Goal: Task Accomplishment & Management: Use online tool/utility

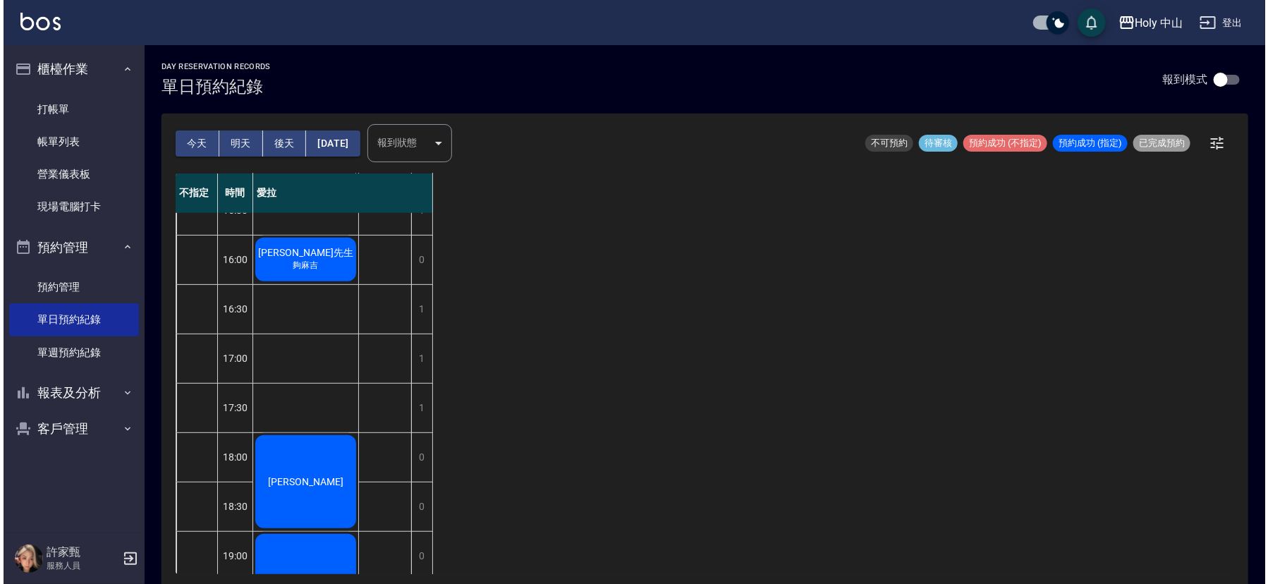
scroll to position [282, 0]
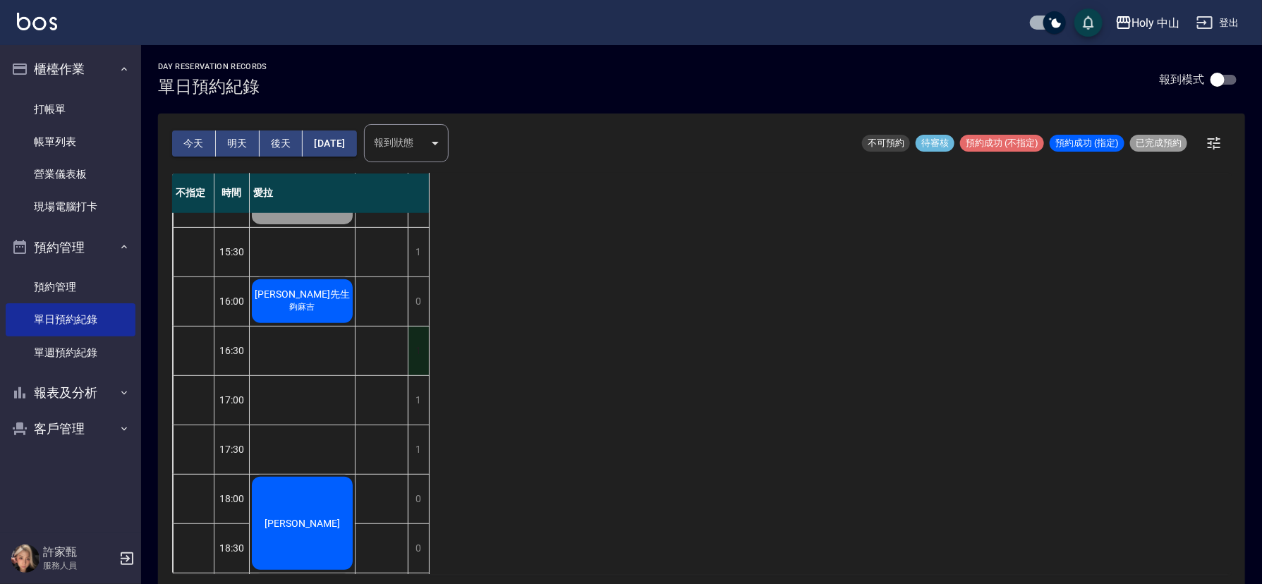
click at [415, 352] on div "1" at bounding box center [418, 351] width 21 height 49
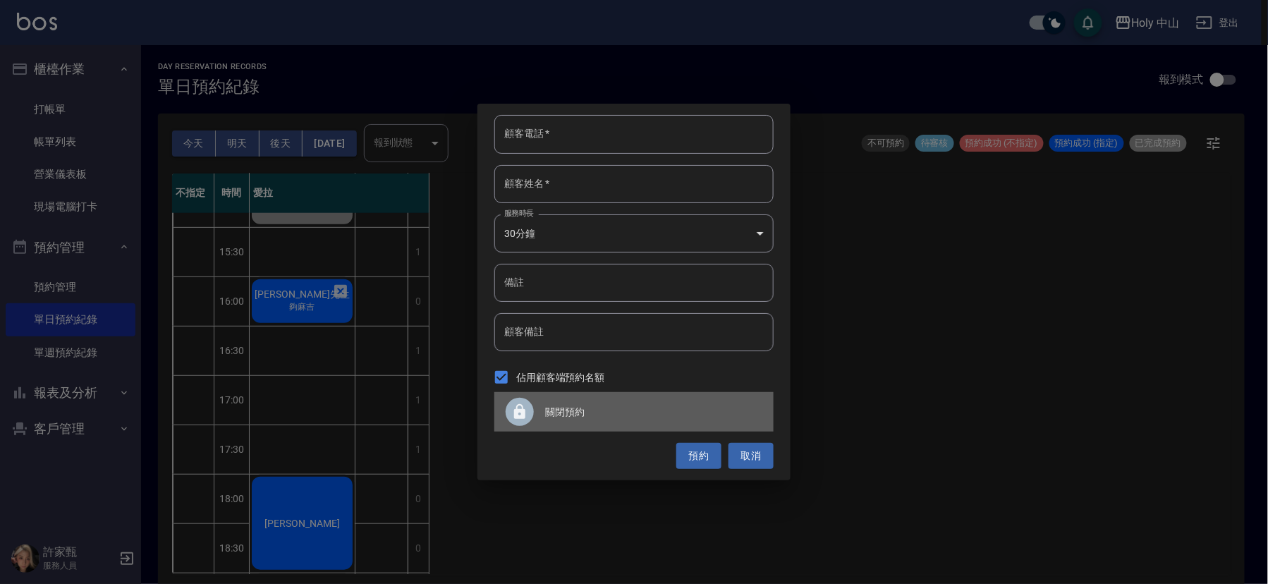
click at [571, 410] on span "關閉預約" at bounding box center [653, 412] width 217 height 15
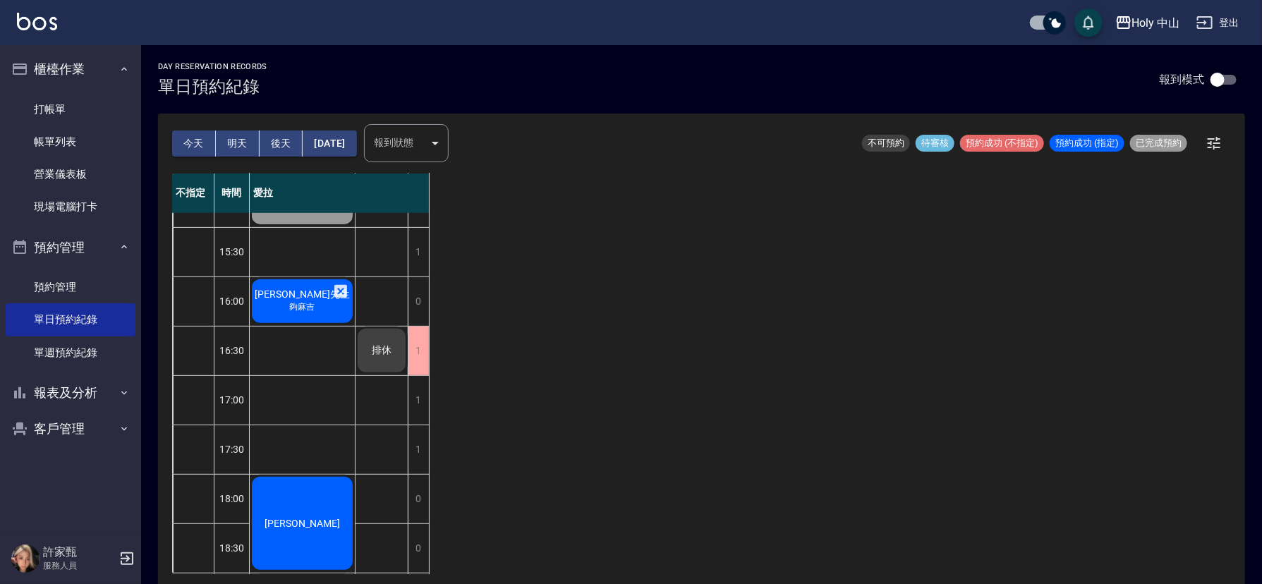
click at [296, 301] on span "夠麻吉" at bounding box center [302, 307] width 31 height 12
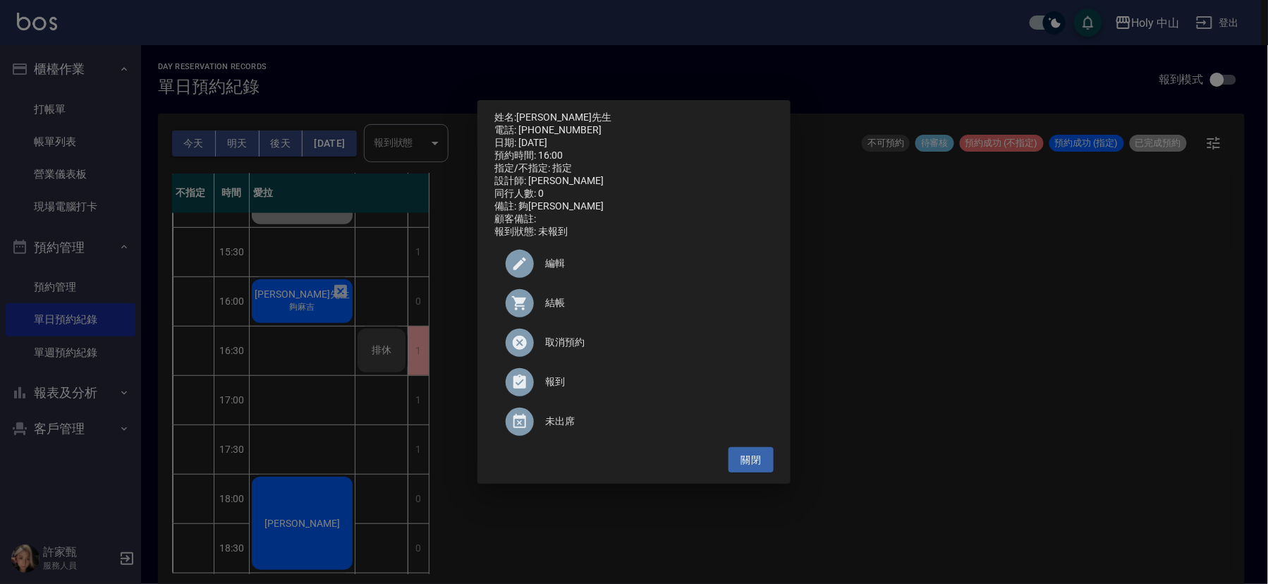
click at [550, 308] on span "結帳" at bounding box center [653, 303] width 217 height 15
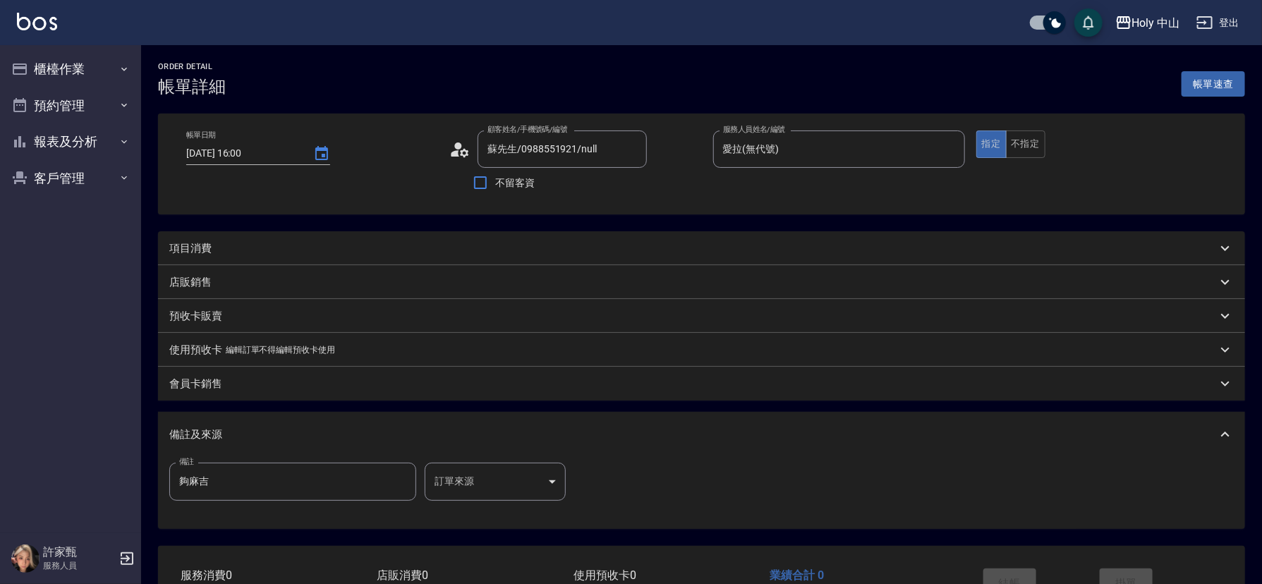
click at [351, 248] on div "項目消費" at bounding box center [692, 248] width 1047 height 15
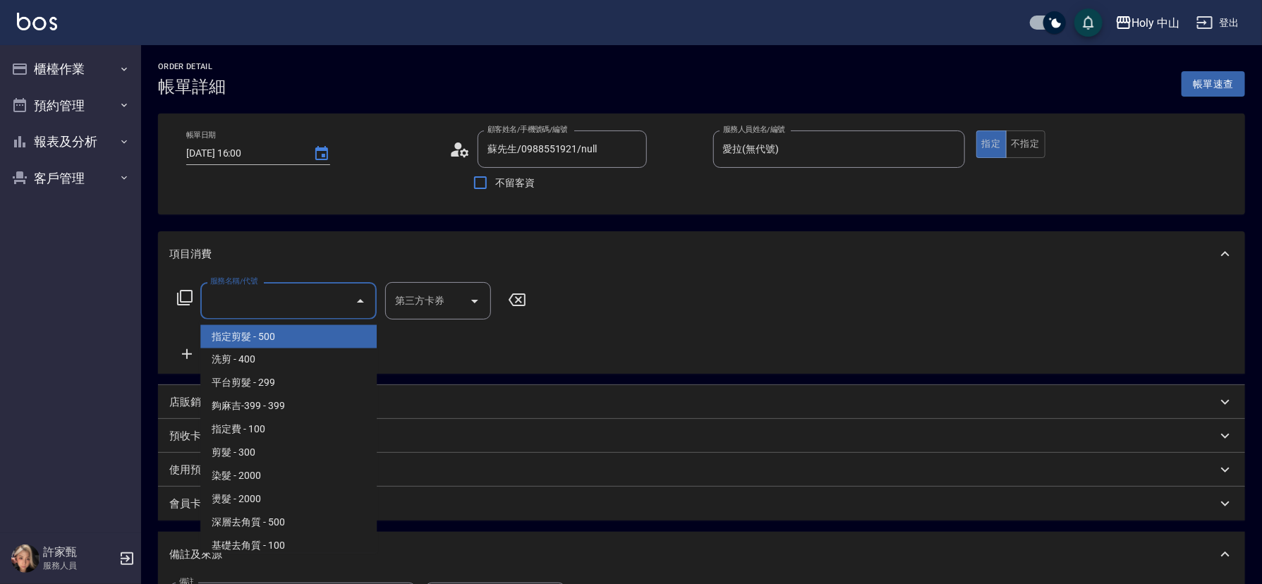
click at [268, 293] on input "服務名稱/代號" at bounding box center [278, 300] width 142 height 25
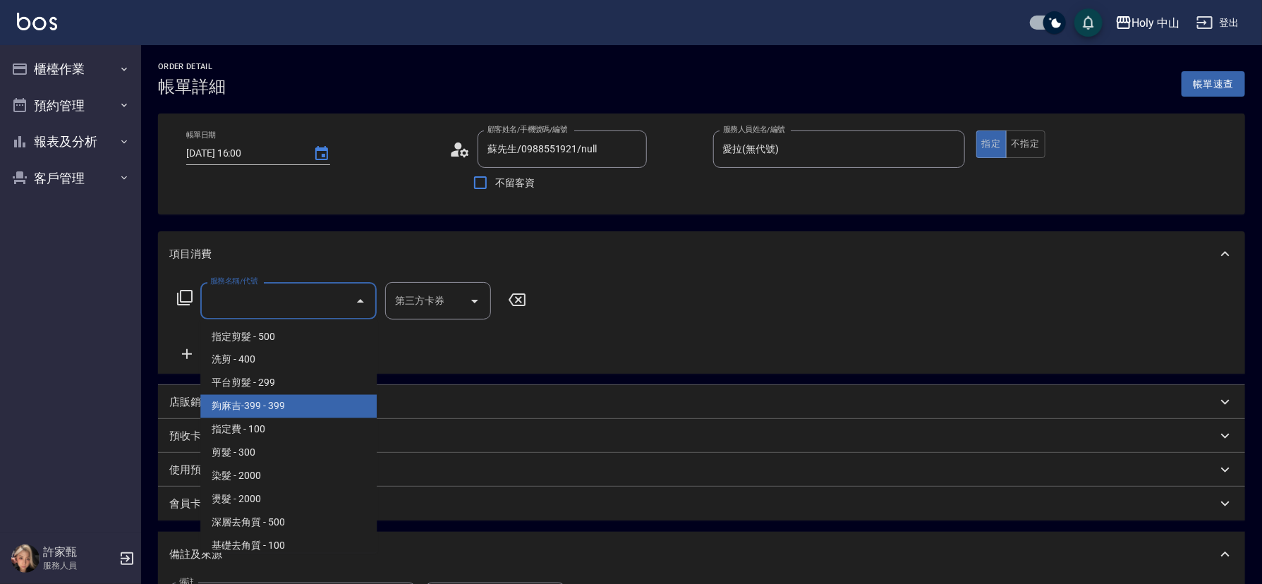
click at [280, 405] on span "夠麻吉-399 - 399" at bounding box center [288, 406] width 176 height 23
type input "夠麻吉-399(5)"
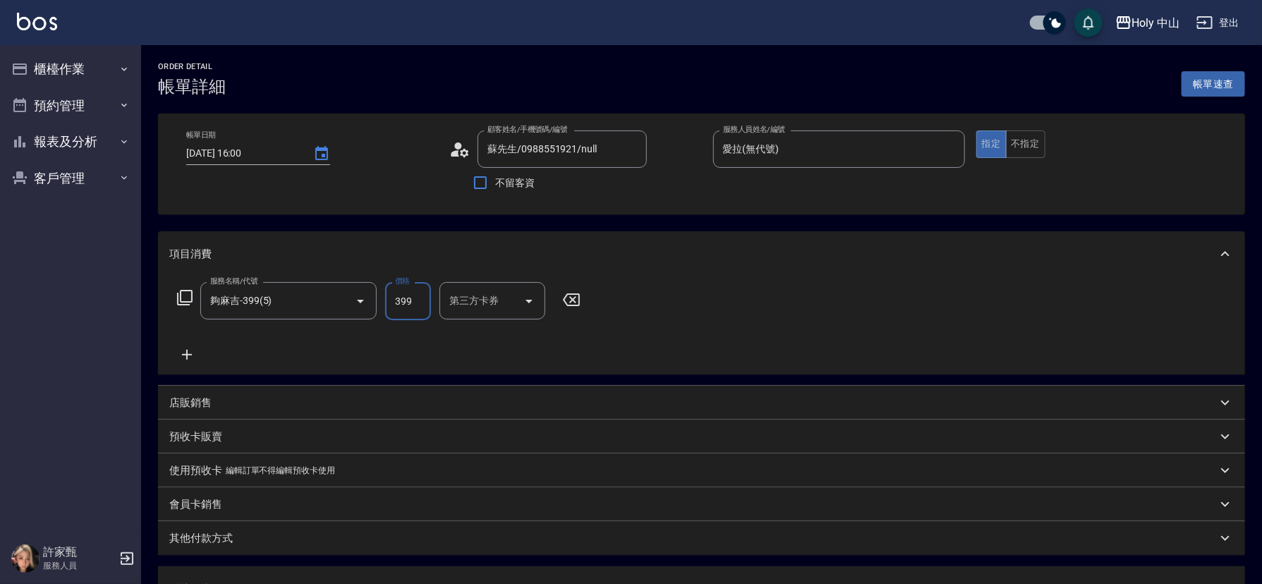
click at [403, 300] on input "399" at bounding box center [408, 301] width 46 height 38
type input "349"
click at [503, 307] on input "第三方卡券" at bounding box center [482, 300] width 72 height 25
click at [511, 434] on span "Gomaji" at bounding box center [492, 429] width 106 height 23
type input "Gomaji"
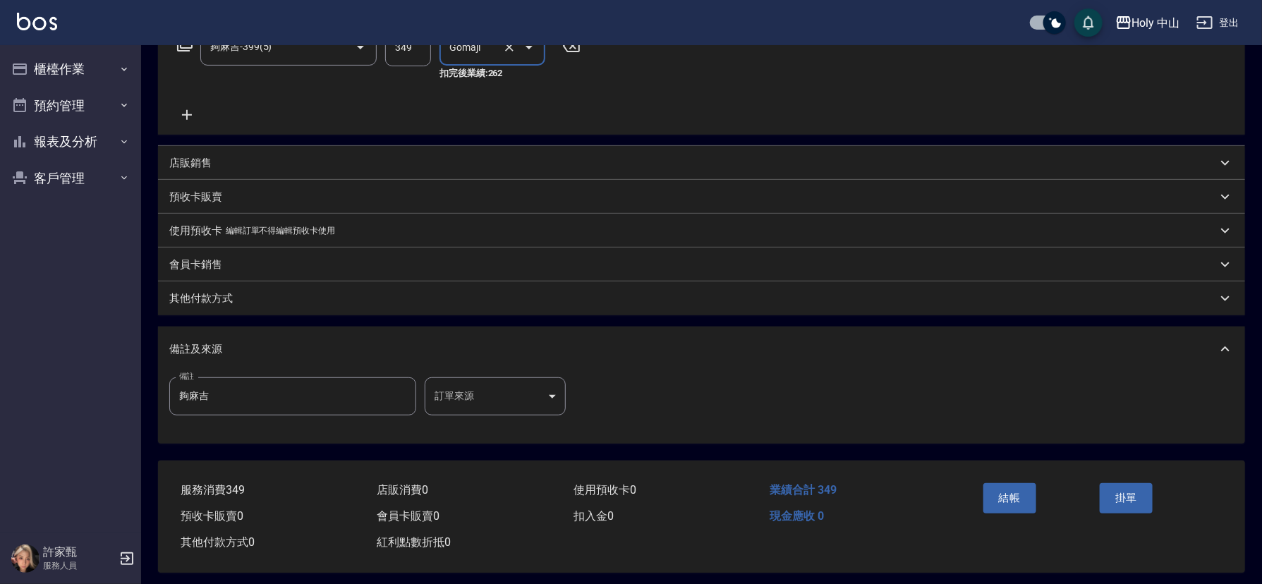
scroll to position [265, 0]
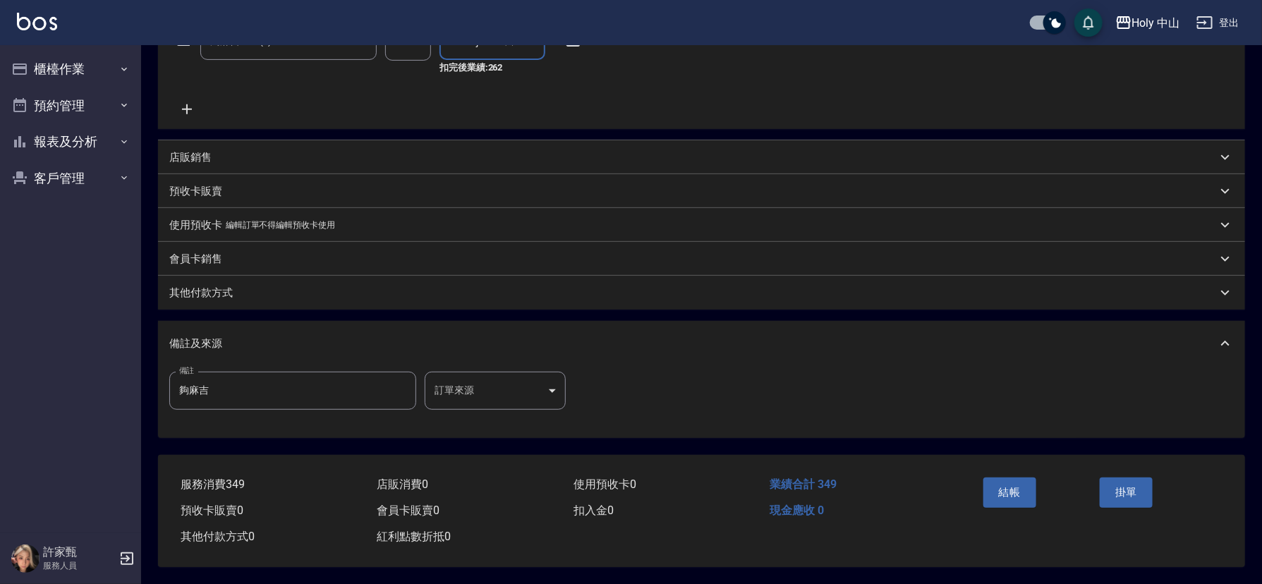
click at [447, 389] on body "Holy 中山 登出 櫃檯作業 打帳單 帳單列表 營業儀表板 現場電腦打卡 預約管理 預約管理 單日預約紀錄 單週預約紀錄 報表及分析 報表目錄 店家日報表 …" at bounding box center [631, 162] width 1262 height 844
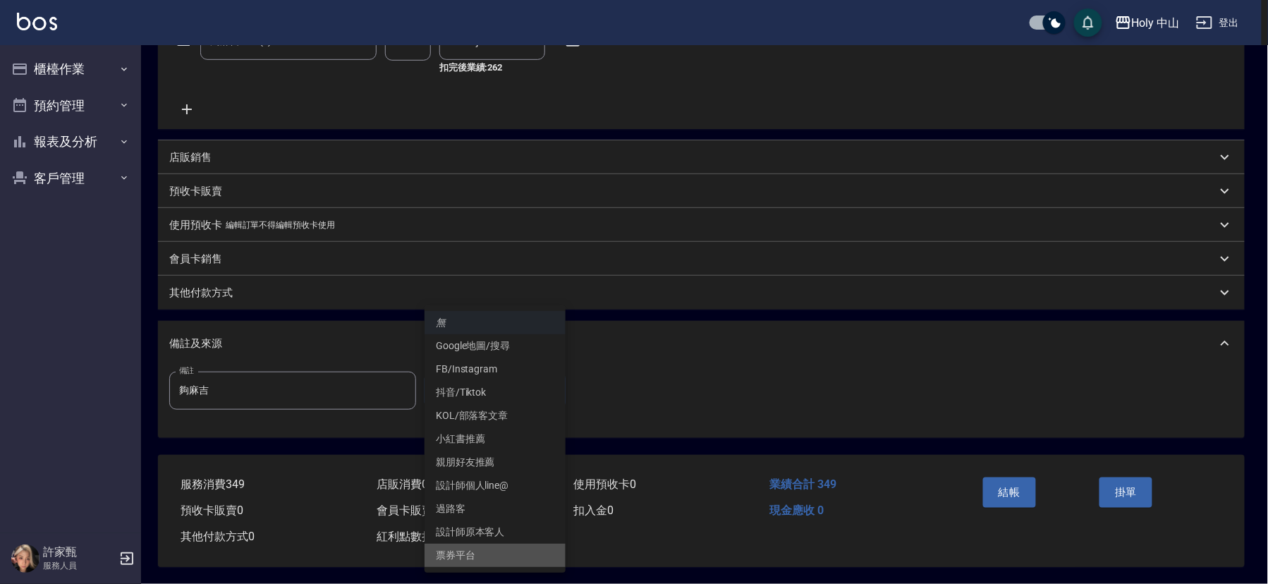
click at [478, 551] on li "票券平台" at bounding box center [495, 555] width 141 height 23
type input "票券平台"
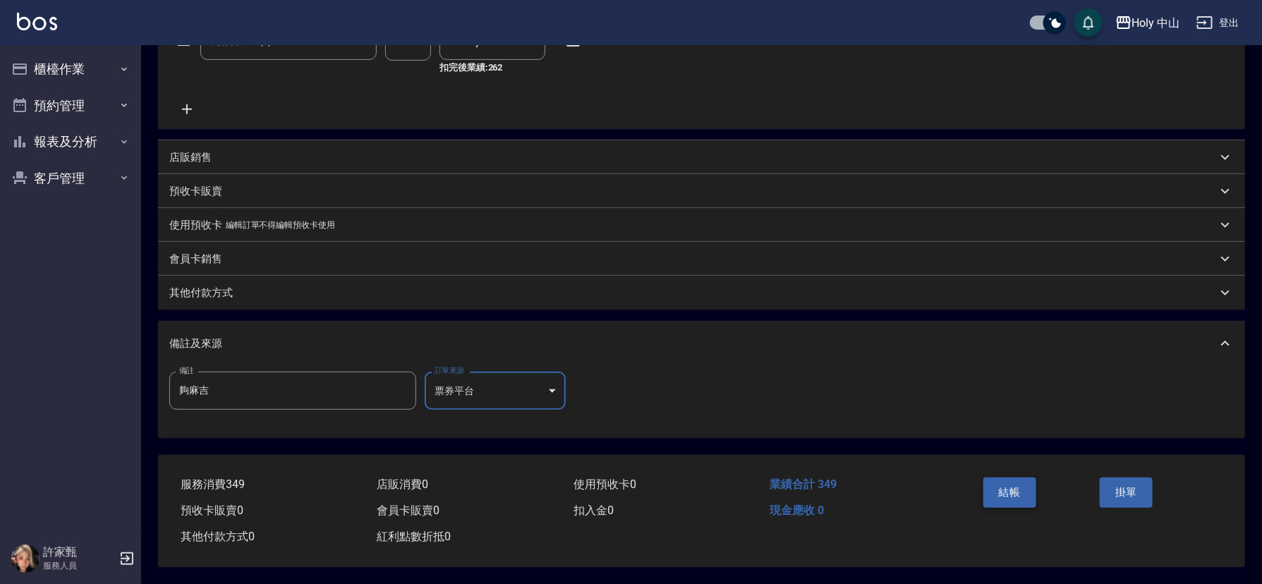
click at [1002, 483] on button "結帳" at bounding box center [1009, 493] width 53 height 30
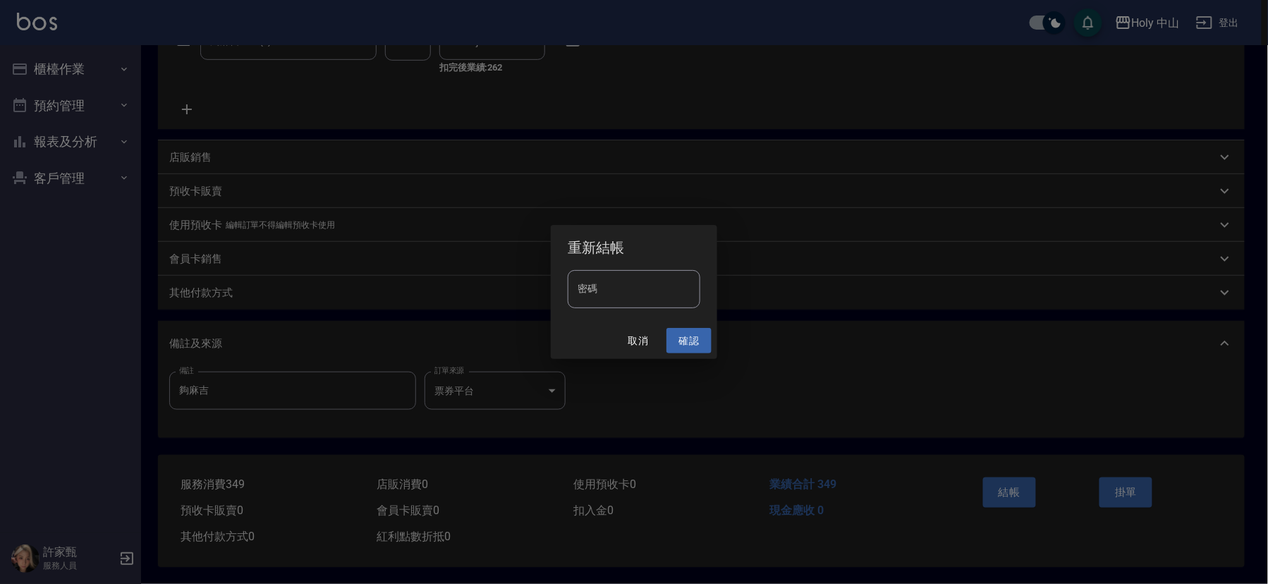
click at [679, 339] on button "確認" at bounding box center [689, 341] width 45 height 26
